Goal: Navigation & Orientation: Find specific page/section

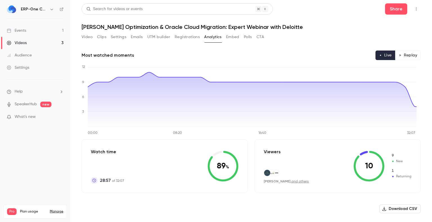
click at [188, 37] on button "Registrations" at bounding box center [187, 37] width 25 height 9
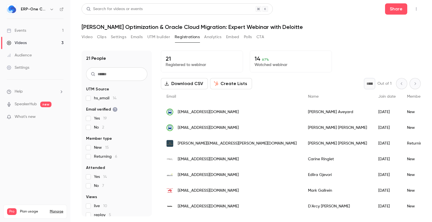
click at [22, 30] on div "Events" at bounding box center [16, 31] width 19 height 6
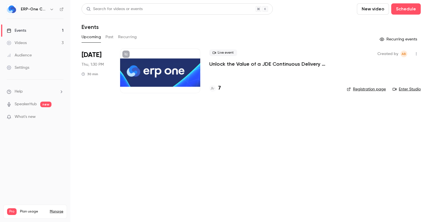
click at [215, 87] on div at bounding box center [212, 88] width 7 height 7
